Goal: Task Accomplishment & Management: Use online tool/utility

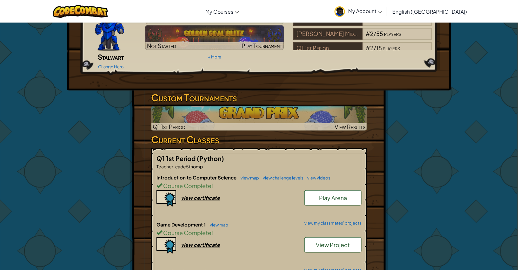
scroll to position [50, 0]
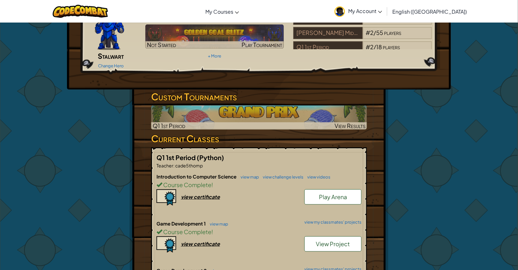
click at [326, 238] on link "View Project" at bounding box center [332, 243] width 57 height 15
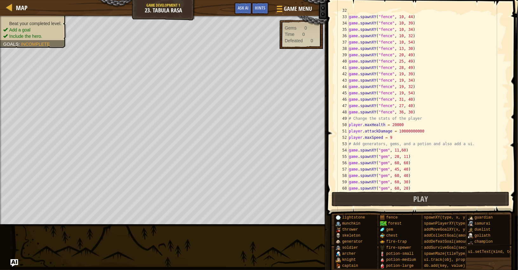
scroll to position [191, 0]
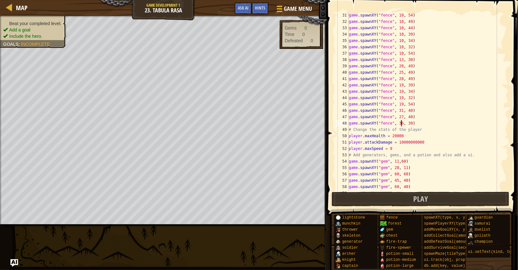
click at [402, 122] on div "game . spawnXY ( "fence" , 10 , 54 ) game . spawnXY ( "fence" , 10 , 49 ) game …" at bounding box center [427, 107] width 161 height 190
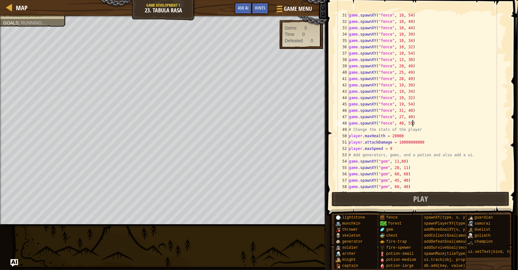
scroll to position [2, 5]
click at [402, 125] on div "game . spawnXY ( "fence" , 10 , 54 ) game . spawnXY ( "fence" , 10 , 49 ) game …" at bounding box center [427, 107] width 161 height 190
type textarea "game.spawnXY("fence", 41, 55)"
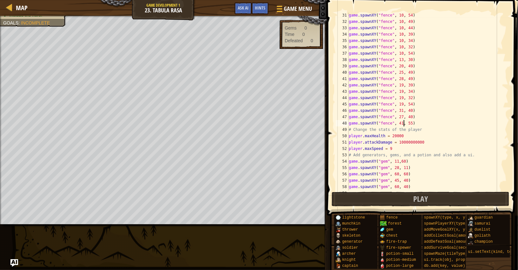
click at [433, 122] on div "game . spawnXY ( "fence" , 10 , 54 ) game . spawnXY ( "fence" , 10 , 49 ) game …" at bounding box center [427, 107] width 161 height 190
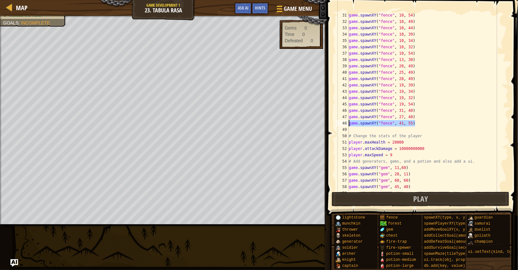
drag, startPoint x: 422, startPoint y: 122, endPoint x: 349, endPoint y: 125, distance: 73.3
click at [349, 125] on div "game . spawnXY ( "fence" , 10 , 54 ) game . spawnXY ( "fence" , 10 , 49 ) game …" at bounding box center [427, 107] width 161 height 190
type textarea "game.spawnXY("fence", 41, 55)"
click at [361, 130] on div "game . spawnXY ( "fence" , 10 , 54 ) game . spawnXY ( "fence" , 10 , 49 ) game …" at bounding box center [427, 107] width 161 height 190
click at [404, 129] on div "game . spawnXY ( "fence" , 10 , 54 ) game . spawnXY ( "fence" , 10 , 49 ) game …" at bounding box center [427, 107] width 161 height 190
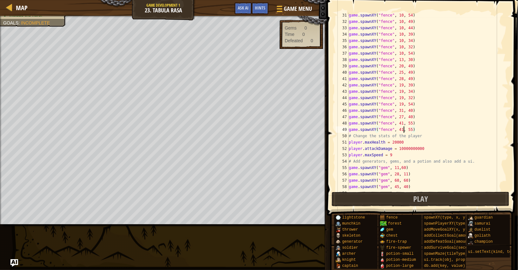
click at [404, 129] on div "game . spawnXY ( "fence" , 10 , 54 ) game . spawnXY ( "fence" , 10 , 49 ) game …" at bounding box center [427, 107] width 161 height 190
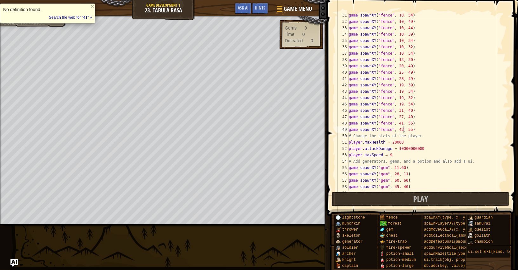
scroll to position [2, 4]
click at [418, 130] on div "game . spawnXY ( "fence" , 10 , 54 ) game . spawnXY ( "fence" , 10 , 49 ) game …" at bounding box center [427, 107] width 161 height 190
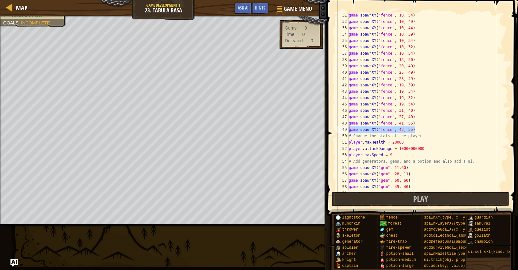
drag, startPoint x: 418, startPoint y: 130, endPoint x: 349, endPoint y: 130, distance: 68.8
click at [349, 130] on div "game . spawnXY ( "fence" , 10 , 54 ) game . spawnXY ( "fence" , 10 , 49 ) game …" at bounding box center [427, 107] width 161 height 190
type textarea "game.spawnXY("fence", 42, 55)"
click at [425, 129] on div "game . spawnXY ( "fence" , 10 , 54 ) game . spawnXY ( "fence" , 10 , 49 ) game …" at bounding box center [427, 102] width 161 height 178
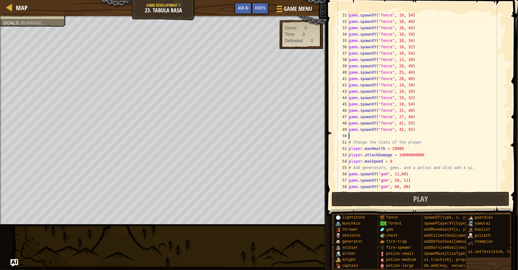
paste textarea "game.spawnXY("fence", 42, 55)"
click at [403, 135] on div "game . spawnXY ( "fence" , 10 , 54 ) game . spawnXY ( "fence" , 10 , 49 ) game …" at bounding box center [427, 107] width 161 height 190
click at [401, 130] on div "game . spawnXY ( "fence" , 10 , 54 ) game . spawnXY ( "fence" , 10 , 49 ) game …" at bounding box center [427, 107] width 161 height 190
type textarea "game.spawnXY("fence", 52, 55)"
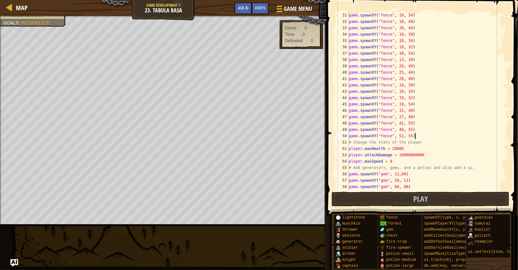
click at [438, 138] on div "game . spawnXY ( "fence" , 10 , 54 ) game . spawnXY ( "fence" , 10 , 49 ) game …" at bounding box center [427, 107] width 161 height 190
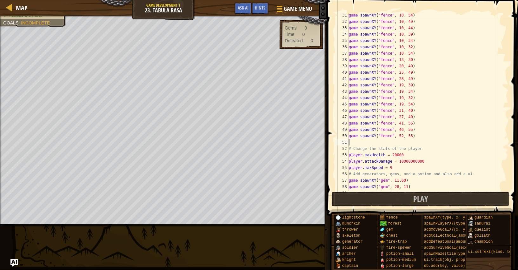
scroll to position [2, 0]
paste textarea "game.spawnXY("fence", 42, 55)"
type textarea "game.spawnXY("fence", 57, 55)"
click at [417, 140] on div "game . spawnXY ( "fence" , 10 , 54 ) game . spawnXY ( "fence" , 10 , 49 ) game …" at bounding box center [427, 107] width 161 height 190
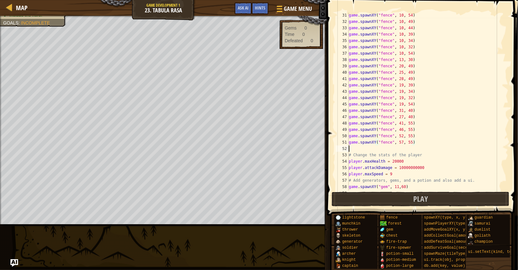
scroll to position [3, 0]
paste textarea "game.spawnXY("fence", 42, 55)"
click at [402, 149] on div "game . spawnXY ( "fence" , 10 , 54 ) game . spawnXY ( "fence" , 10 , 49 ) game …" at bounding box center [427, 107] width 161 height 190
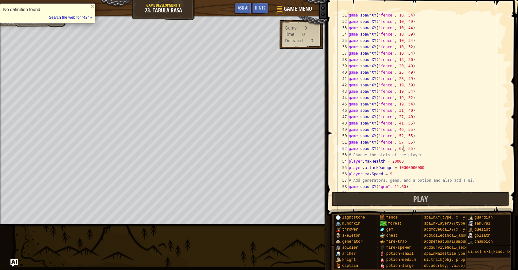
scroll to position [3, 4]
click at [418, 150] on div "game . spawnXY ( "fence" , 10 , 54 ) game . spawnXY ( "fence" , 10 , 49 ) game …" at bounding box center [427, 107] width 161 height 190
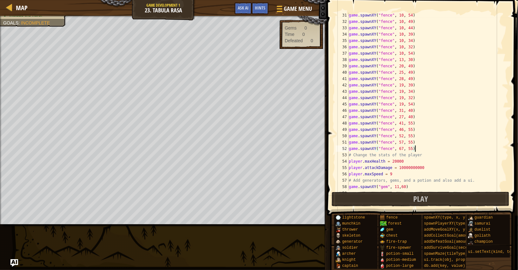
click at [425, 156] on div "game . spawnXY ( "fence" , 10 , 54 ) game . spawnXY ( "fence" , 10 , 49 ) game …" at bounding box center [427, 107] width 161 height 190
click at [405, 149] on div "game . spawnXY ( "fence" , 10 , 54 ) game . spawnXY ( "fence" , 10 , 49 ) game …" at bounding box center [427, 107] width 161 height 190
type textarea "game.spawnXY("fence", 67, 55)"
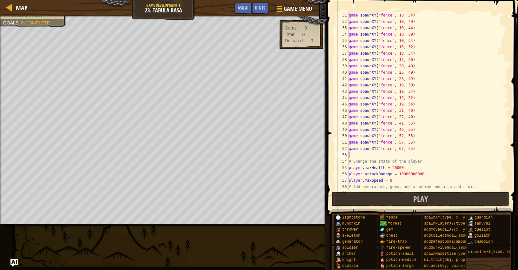
scroll to position [3, 0]
paste textarea "game.spawnXY("fence", 42, 55)"
click at [402, 156] on div "game . spawnXY ( "fence" , 10 , 54 ) game . spawnXY ( "fence" , 10 , 49 ) game …" at bounding box center [427, 107] width 161 height 190
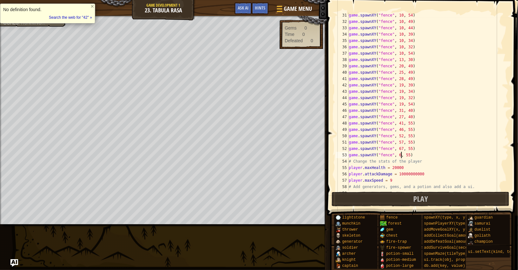
scroll to position [3, 4]
click at [408, 155] on div "game . spawnXY ( "fence" , 10 , 54 ) game . spawnXY ( "fence" , 10 , 49 ) game …" at bounding box center [427, 107] width 161 height 190
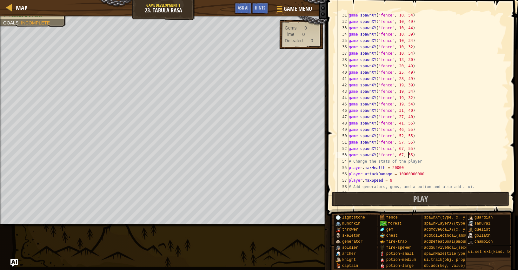
click at [408, 155] on div "game . spawnXY ( "fence" , 10 , 54 ) game . spawnXY ( "fence" , 10 , 49 ) game …" at bounding box center [427, 107] width 161 height 190
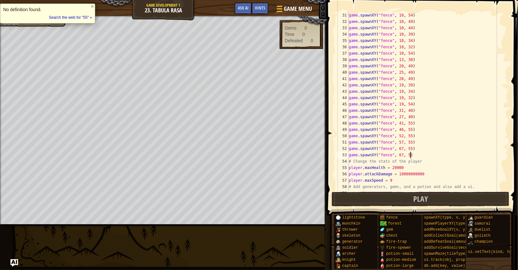
scroll to position [3, 5]
click at [430, 157] on div "game . spawnXY ( "fence" , 10 , 54 ) game . spawnXY ( "fence" , 10 , 49 ) game …" at bounding box center [427, 107] width 161 height 190
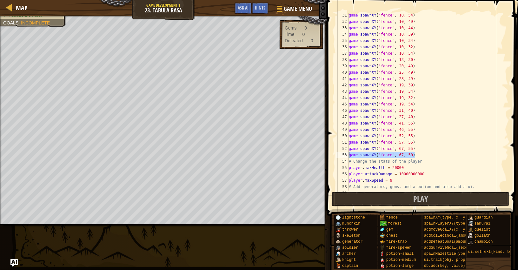
drag, startPoint x: 430, startPoint y: 157, endPoint x: 347, endPoint y: 152, distance: 82.9
click at [347, 152] on div "game.spawnXY("fence", 67, 50) 31 32 33 34 35 36 37 38 39 40 41 42 43 44 45 46 4…" at bounding box center [421, 102] width 174 height 178
type textarea "game.spawnXY("fence", 67, 50)"
click at [417, 152] on div "game . spawnXY ( "fence" , 10 , 54 ) game . spawnXY ( "fence" , 10 , 49 ) game …" at bounding box center [427, 102] width 161 height 178
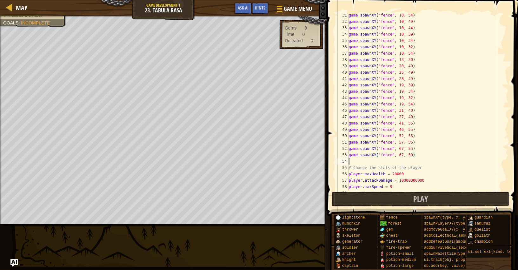
scroll to position [3, 0]
paste textarea "game.spawnXY("fence", 67, 50)"
type textarea "game.spawnXY("fence", 67, 45)"
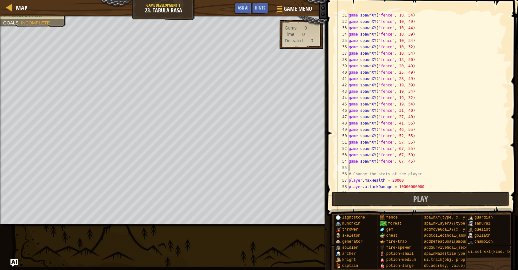
paste textarea "game.spawnXY("fence", 67, 50)"
type textarea "game.spawnXY("fence", 67, 40)"
paste textarea "game.spawnXY("fence", 67, 50)"
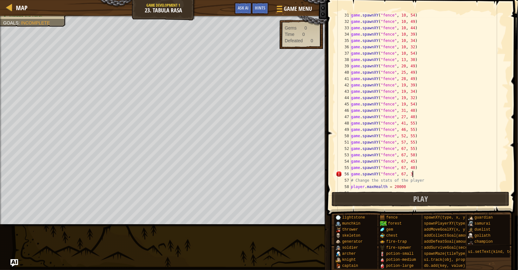
scroll to position [3, 4]
type textarea "game.spawnXY("fence", 67, 35)"
paste textarea "game.spawnXY("fence", 67, 50)"
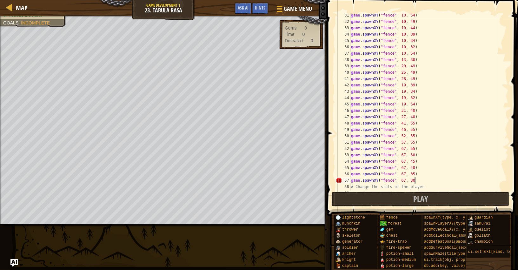
type textarea "game.spawnXY("fence", 67, 30)"
paste textarea "game.spawnXY("fence", 67, 50)"
type textarea "game.spawnXY("fence", 67, 25)"
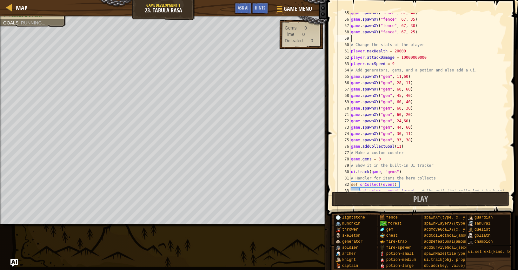
scroll to position [3, 0]
paste textarea "game.spawnXY("fence", 67, 50)"
type textarea "game.spawnXY("fence", 67, 20)"
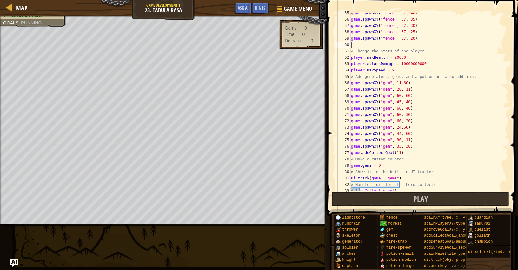
scroll to position [3, 0]
paste textarea "game.spawnXY("fence", 67, 50)"
type textarea "game.spawnXY("fence", 67, 20))"
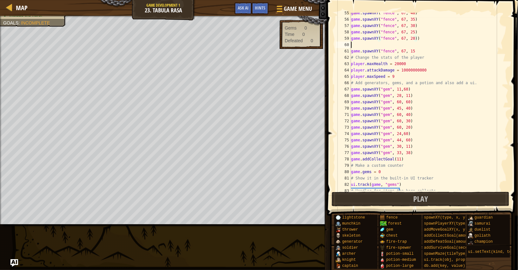
scroll to position [3, 0]
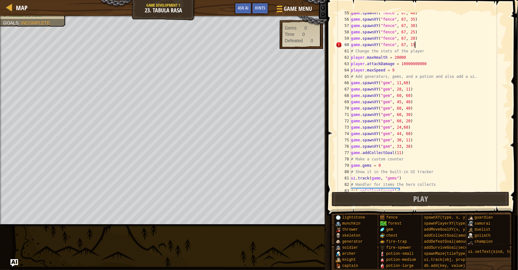
type textarea "game.spawnXY("fence", 67, 15)"
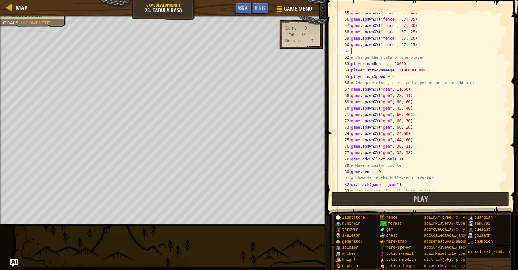
paste textarea "game.spawnXY("fence", 67, 50)"
type textarea "game.spawnXY("fence", 67, 10)"
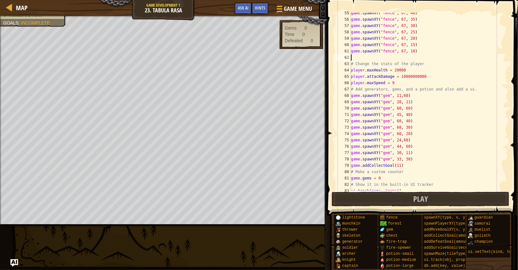
paste textarea "game.spawnXY("fence", 67, 50)"
type textarea "game.spawnXY("fence", 67, 55)"
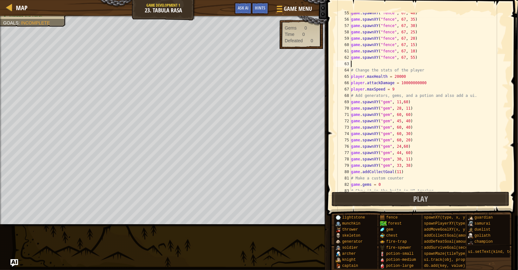
scroll to position [3, 0]
paste textarea "game.spawnXY("fence", 67, 50)"
click at [414, 57] on div "game . spawnXY ( "fence" , 67 , 40 ) game . spawnXY ( "fence" , 67 , 35 ) game …" at bounding box center [428, 105] width 159 height 190
click at [414, 65] on div "game . spawnXY ( "fence" , 67 , 40 ) game . spawnXY ( "fence" , 67 , 35 ) game …" at bounding box center [428, 105] width 159 height 190
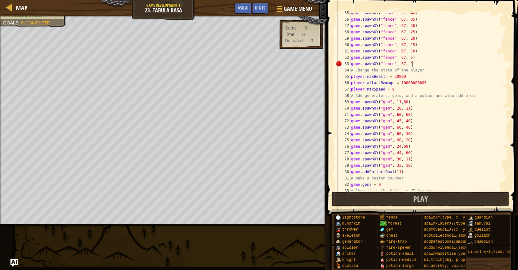
type textarea "game.spawnXY("fence", 67, 1)"
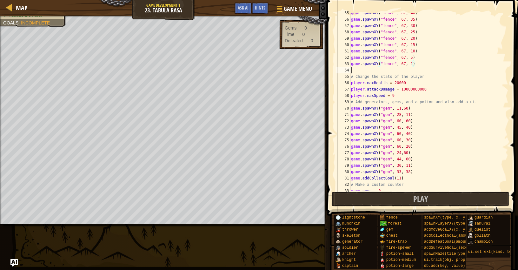
scroll to position [3, 0]
type textarea "g"
paste textarea "game.spawnXY("fence", 67, 50)"
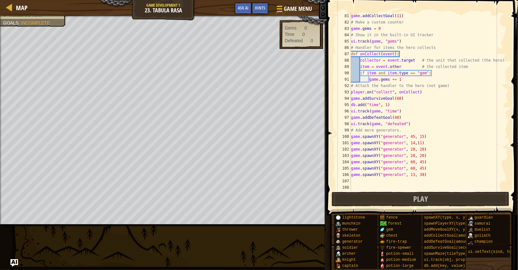
scroll to position [476, 0]
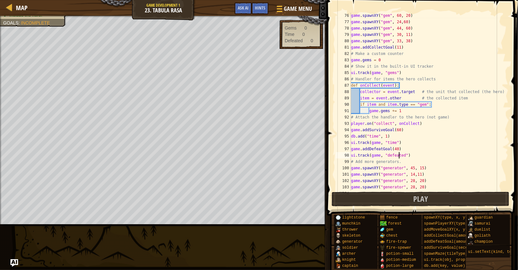
click at [398, 153] on div "game . spawnXY ( "gem" , 60 , 20 ) game . spawnXY ( "gem" , 24 , 60 ) game . sp…" at bounding box center [428, 107] width 159 height 190
click at [398, 150] on div "game . spawnXY ( "gem" , 60 , 20 ) game . spawnXY ( "gem" , 24 , 60 ) game . sp…" at bounding box center [428, 107] width 159 height 190
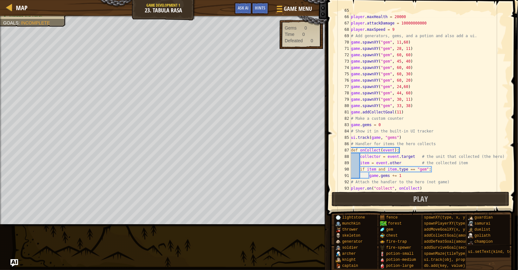
scroll to position [394, 0]
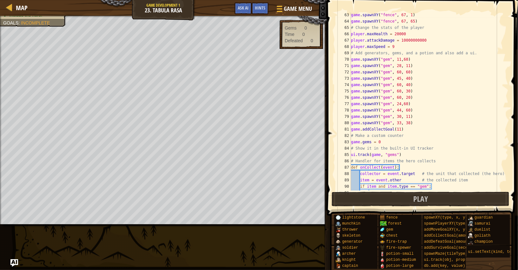
click at [401, 129] on div "game . spawnXY ( "fence" , 67 , 1 ) game . spawnXY ( "fence" , 67 , 65 ) # Chan…" at bounding box center [428, 107] width 159 height 190
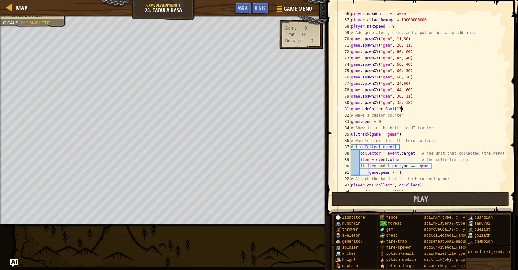
scroll to position [383, 0]
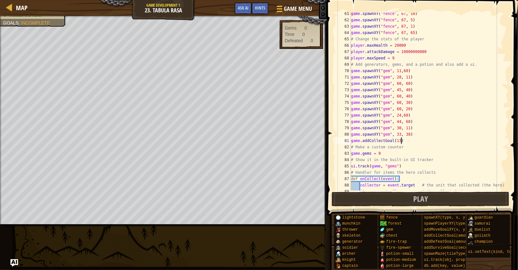
click at [421, 136] on div "game . spawnXY ( "fence" , 67 , 10 ) game . spawnXY ( "fence" , 67 , 5 ) game .…" at bounding box center [428, 105] width 159 height 190
type textarea "game.spawnXY("gem", 33, 38)"
click at [421, 136] on div "game . spawnXY ( "fence" , 67 , 10 ) game . spawnXY ( "fence" , 67 , 5 ) game .…" at bounding box center [428, 105] width 159 height 190
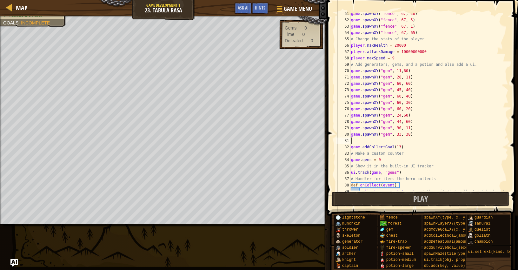
click at [385, 141] on div "game . spawnXY ( "fence" , 67 , 10 ) game . spawnXY ( "fence" , 67 , 5 ) game .…" at bounding box center [428, 105] width 159 height 190
click at [427, 130] on div "game . spawnXY ( "fence" , 67 , 10 ) game . spawnXY ( "fence" , 67 , 5 ) game .…" at bounding box center [428, 105] width 159 height 190
click at [424, 132] on div "game . spawnXY ( "fence" , 67 , 10 ) game . spawnXY ( "fence" , 67 , 5 ) game .…" at bounding box center [428, 105] width 159 height 190
type textarea "game.spawnXY("gem", 33, 38)"
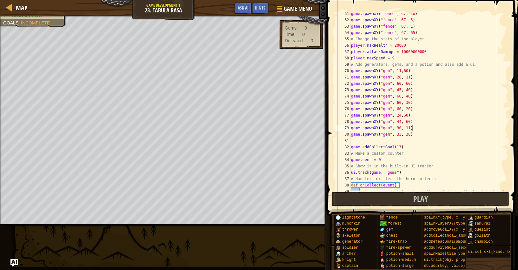
type textarea "game.spawnXY("gem", 33, 38)"
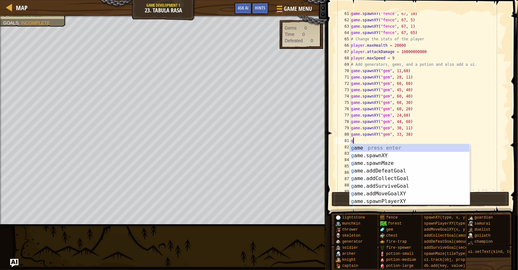
click at [17, 260] on img "Ask AI" at bounding box center [14, 262] width 8 height 8
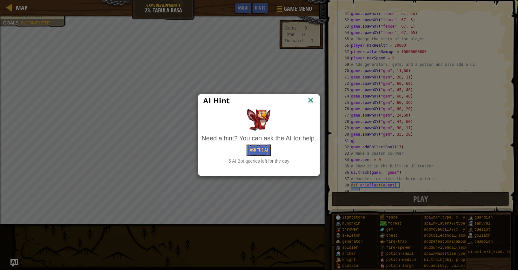
click at [298, 93] on div "AI Hint Need a hint? You can ask the AI for help. Ask the AI 5 AI Bot queries l…" at bounding box center [259, 135] width 518 height 270
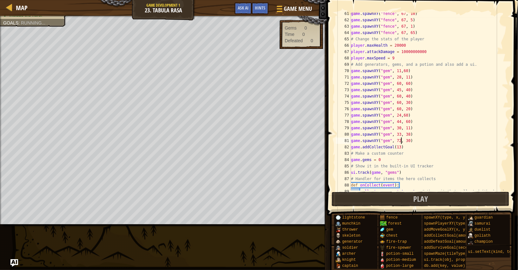
scroll to position [3, 4]
click at [410, 141] on div "game . spawnXY ( "fence" , 67 , 10 ) game . spawnXY ( "fence" , 67 , 5 ) game .…" at bounding box center [428, 105] width 159 height 190
click at [413, 140] on div "game . spawnXY ( "fence" , 67 , 10 ) game . spawnXY ( "fence" , 67 , 5 ) game .…" at bounding box center [428, 105] width 159 height 190
drag, startPoint x: 413, startPoint y: 140, endPoint x: 346, endPoint y: 141, distance: 66.9
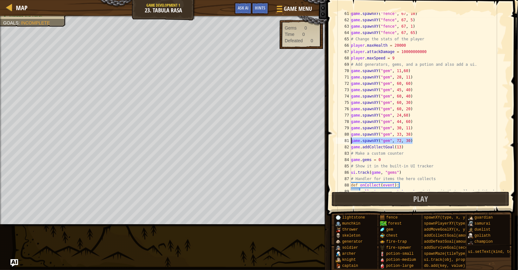
click at [346, 141] on div "game.spawnXY("gem", 72, 30) 61 62 63 64 65 66 67 68 69 70 71 72 73 74 75 76 77 …" at bounding box center [421, 102] width 174 height 178
type textarea "game.spawnXY("gem", 72, 30)"
click at [418, 142] on div "game . spawnXY ( "fence" , 67 , 10 ) game . spawnXY ( "fence" , 67 , 5 ) game .…" at bounding box center [428, 102] width 159 height 178
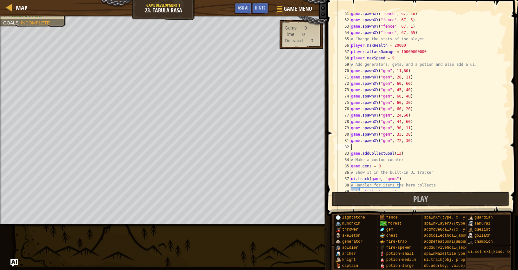
scroll to position [3, 0]
paste textarea "game.spawnXY("gem", 72, 30)"
drag, startPoint x: 351, startPoint y: 72, endPoint x: 348, endPoint y: 74, distance: 3.5
click at [348, 74] on div "game.spawnXY("gem", 72, 10) 61 62 63 64 65 66 67 68 69 70 71 72 73 74 75 76 77 …" at bounding box center [421, 102] width 174 height 178
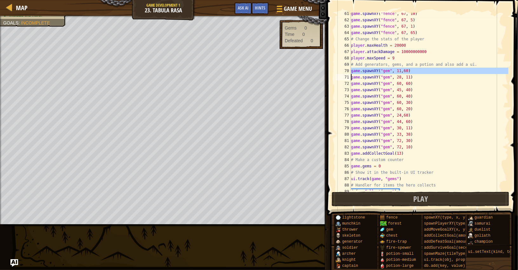
click at [348, 74] on div "71" at bounding box center [342, 77] width 15 height 6
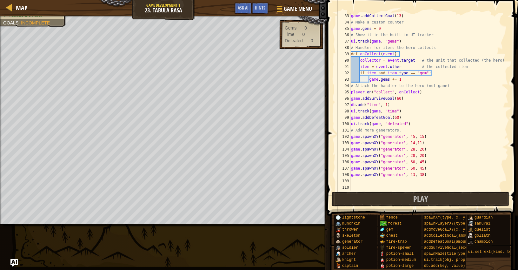
scroll to position [273, 0]
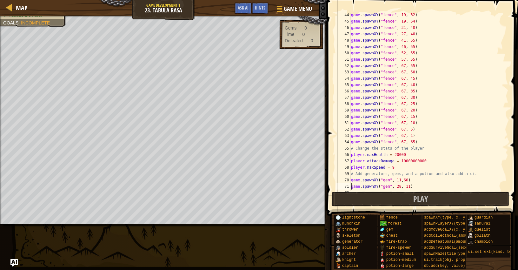
click at [419, 138] on div "game . spawnXY ( "fence" , 19 , 32 ) game . spawnXY ( "fence" , 19 , 54 ) game …" at bounding box center [428, 107] width 159 height 190
click at [419, 139] on div "game . spawnXY ( "fence" , 19 , 32 ) game . spawnXY ( "fence" , 19 , 54 ) game …" at bounding box center [428, 107] width 159 height 190
drag, startPoint x: 419, startPoint y: 139, endPoint x: 348, endPoint y: 141, distance: 71.1
click at [348, 141] on div "game.spawnXY("fence", 67, 65) 44 45 46 47 48 49 50 51 52 53 54 55 56 57 58 59 6…" at bounding box center [421, 102] width 174 height 178
click at [422, 145] on div "game . spawnXY ( "fence" , 19 , 32 ) game . spawnXY ( "fence" , 19 , 54 ) game …" at bounding box center [428, 107] width 159 height 190
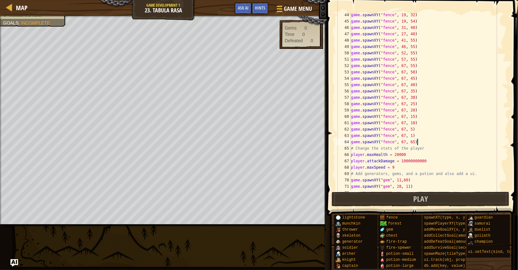
click at [421, 144] on div "game . spawnXY ( "fence" , 19 , 32 ) game . spawnXY ( "fence" , 19 , 54 ) game …" at bounding box center [428, 107] width 159 height 190
type textarea "game.spawnXY("fence", 67, 65)"
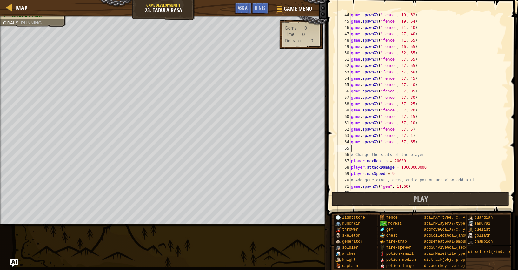
scroll to position [3, 0]
paste textarea "game.spawnXY("fence", 67, 65)"
click at [405, 148] on div "game . spawnXY ( "fence" , 19 , 32 ) game . spawnXY ( "fence" , 19 , 54 ) game …" at bounding box center [428, 107] width 159 height 190
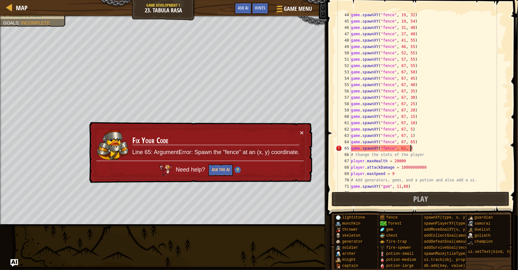
scroll to position [3, 4]
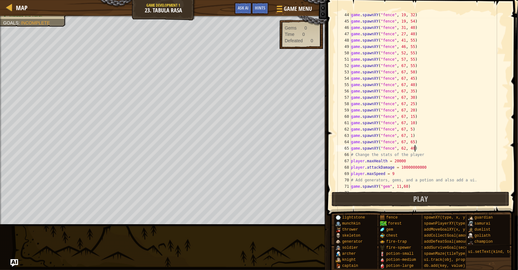
type textarea "game.spawnXY("fence", 62, 40))"
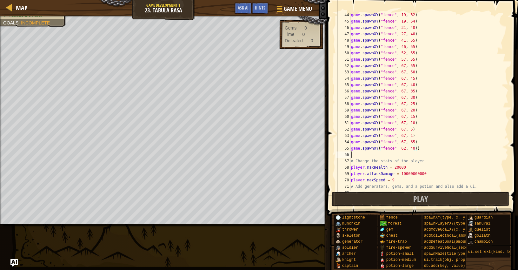
scroll to position [3, 0]
paste textarea "game.spawnXY("fence", 67, 65)"
click at [428, 147] on div "game . spawnXY ( "fence" , 19 , 32 ) game . spawnXY ( "fence" , 19 , 54 ) game …" at bounding box center [428, 107] width 159 height 190
type textarea "game.spawnXY("fence", 57,40)"
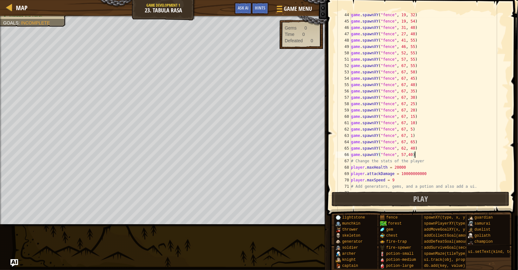
scroll to position [3, 0]
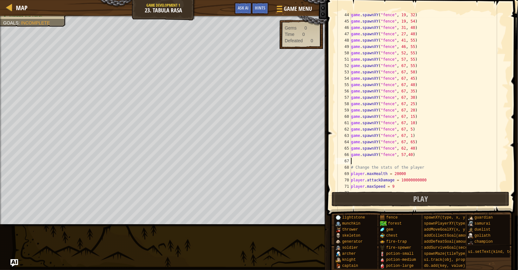
paste textarea "game.spawnXY("fence", 67, 65)"
type textarea "game.spawnXY("fence", 52, 40)"
paste textarea "game.spawnXY("fence", 67, 65)"
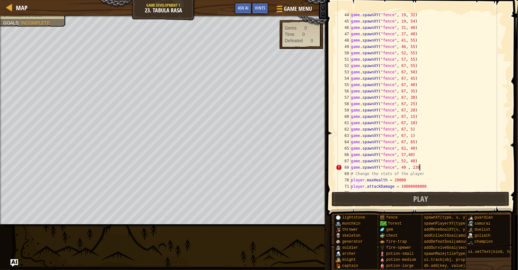
scroll to position [3, 5]
type textarea "game.spawnXY("fence", 40 , 23)"
paste textarea "game.spawnXY("fence", 67, 65)"
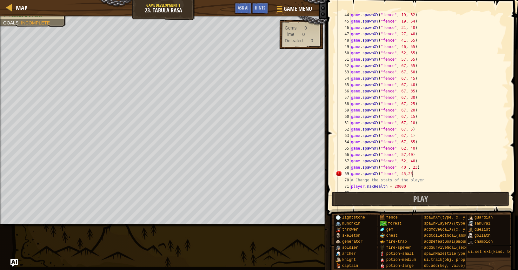
type textarea "game.spawnXY("fence", 45,23)"
paste textarea "game.spawnXY("fence", 67, 65)"
type textarea "game.spawnXY("fence", 50,23)"
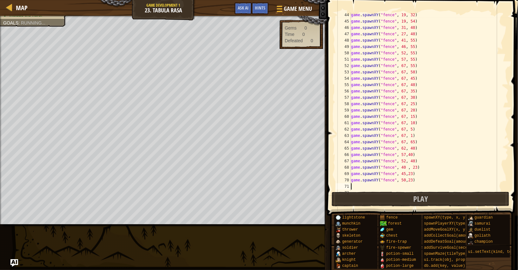
scroll to position [3, 0]
paste textarea "game.spawnXY("fence", 67, 65)"
click at [386, 197] on button "Play" at bounding box center [420, 199] width 178 height 15
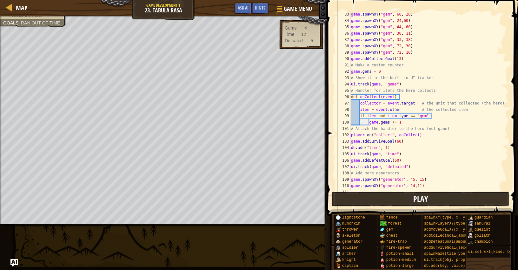
scroll to position [564, 0]
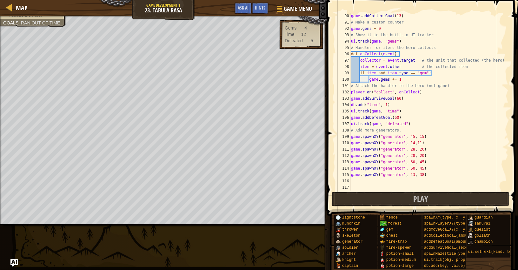
click at [407, 127] on div "game . addCollectGoal ( 13 ) # Make a custom counter game . gems = 0 # Show it …" at bounding box center [428, 108] width 159 height 190
click at [428, 175] on div "game . addCollectGoal ( 13 ) # Make a custom counter game . gems = 0 # Show it …" at bounding box center [428, 108] width 159 height 190
type textarea "game.spawnXY("generator", 13, 38)"
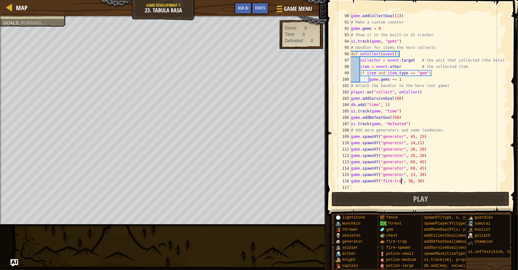
type textarea "game.spawnXY("fire-trap", 36, 30)"
click at [437, 187] on div "game . addCollectGoal ( 13 ) # Make a custom counter game . gems = 0 # Show it …" at bounding box center [428, 108] width 159 height 190
click at [412, 180] on div "game . addCollectGoal ( 13 ) # Make a custom counter game . gems = 0 # Show it …" at bounding box center [428, 108] width 159 height 190
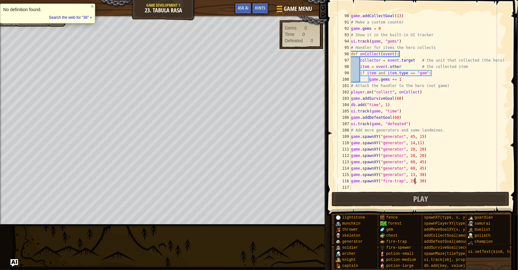
scroll to position [3, 5]
click at [422, 181] on div "game . addCollectGoal ( 13 ) # Make a custom counter game . gems = 0 # Show it …" at bounding box center [428, 108] width 159 height 190
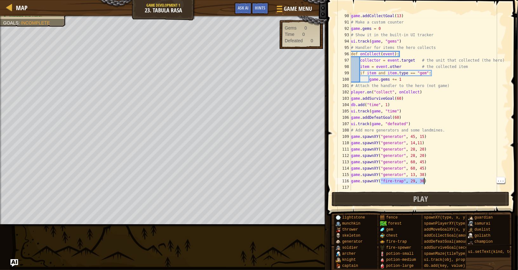
click at [421, 179] on div "game . addCollectGoal ( 13 ) # Make a custom counter game . gems = 0 # Show it …" at bounding box center [428, 102] width 159 height 178
click at [421, 179] on div "game . addCollectGoal ( 13 ) # Make a custom counter game . gems = 0 # Show it …" at bounding box center [428, 108] width 159 height 190
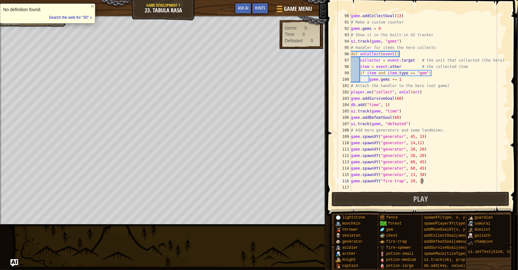
scroll to position [3, 5]
click at [429, 178] on div "game . addCollectGoal ( 13 ) # Make a custom counter game . gems = 0 # Show it …" at bounding box center [428, 108] width 159 height 190
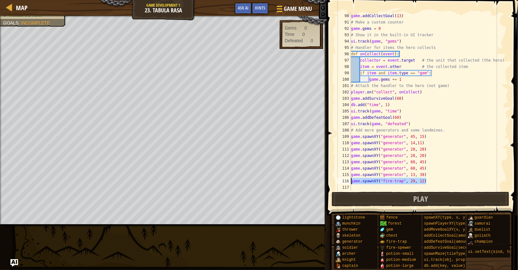
drag, startPoint x: 429, startPoint y: 178, endPoint x: 350, endPoint y: 180, distance: 79.3
click at [350, 180] on div "game.spawnXY("fire-trap", 29, 12) 90 91 92 93 94 95 96 97 98 99 100 101 102 103…" at bounding box center [421, 102] width 174 height 178
click at [440, 177] on div "game . addCollectGoal ( 13 ) # Make a custom counter game . gems = 0 # Show it …" at bounding box center [428, 108] width 159 height 190
click at [435, 179] on div "game . addCollectGoal ( 13 ) # Make a custom counter game . gems = 0 # Show it …" at bounding box center [428, 108] width 159 height 190
type textarea "game.spawnXY("fire-trap", 29, 12)"
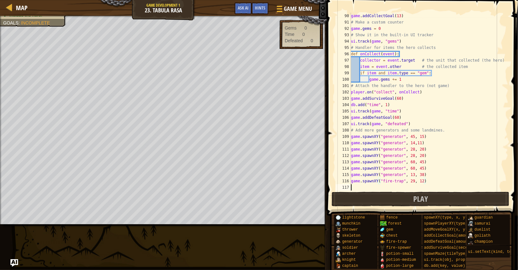
scroll to position [3, 0]
paste textarea "game.spawnXY("fire-trap", 29, 12)"
type textarea "game.spawnXY("fire-trap", 29, 12)"
paste textarea "game.spawnXY("fire-trap", 29, 12)"
type textarea "game.spawnXY("fire-trap", 29, 12)"
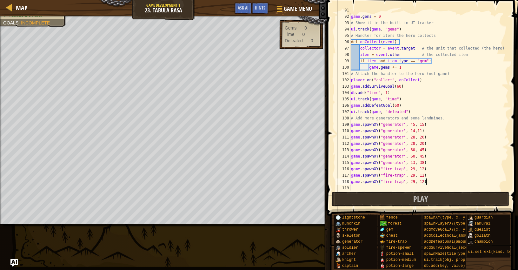
scroll to position [583, 0]
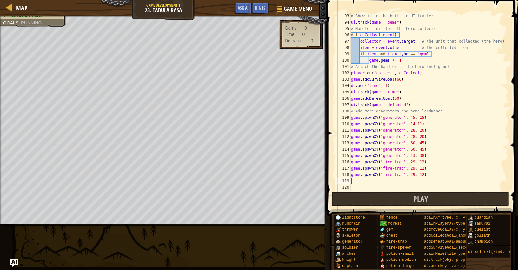
paste textarea "game.spawnXY("fire-trap", 29, 12)"
type textarea "game.spawnXY("fire-trap", 29, 12)"
paste textarea "game.spawnXY("fire-trap", 29, 12)"
type textarea "game.spawnXY("fire-trap", 29, 12)"
paste textarea "game.spawnXY("fire-trap", 29, 12)"
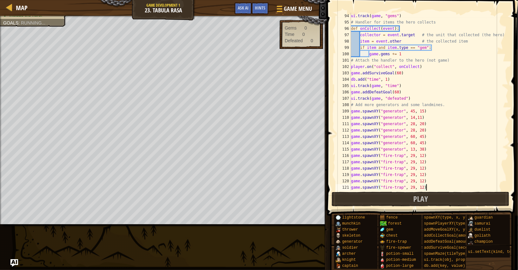
scroll to position [589, 0]
click at [452, 199] on button "Play" at bounding box center [420, 199] width 178 height 15
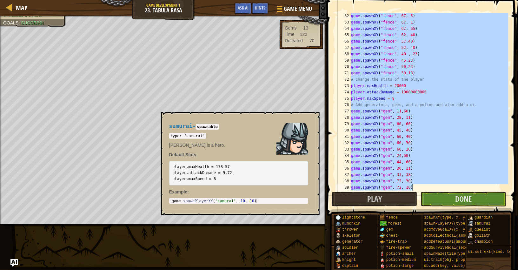
scroll to position [602, 0]
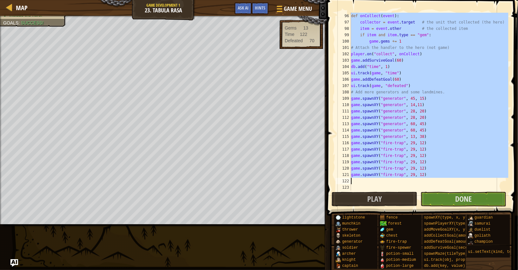
drag, startPoint x: 352, startPoint y: 15, endPoint x: 466, endPoint y: 178, distance: 199.4
click at [466, 178] on div "def onCollect ( event ) : collector = event . target # the unit that collected …" at bounding box center [428, 108] width 159 height 190
click at [432, 111] on div "def onCollect ( event ) : collector = event . target # the unit that collected …" at bounding box center [428, 102] width 159 height 178
type textarea "game.spawnXY("generator", 28, 20)"
